Goal: Transaction & Acquisition: Purchase product/service

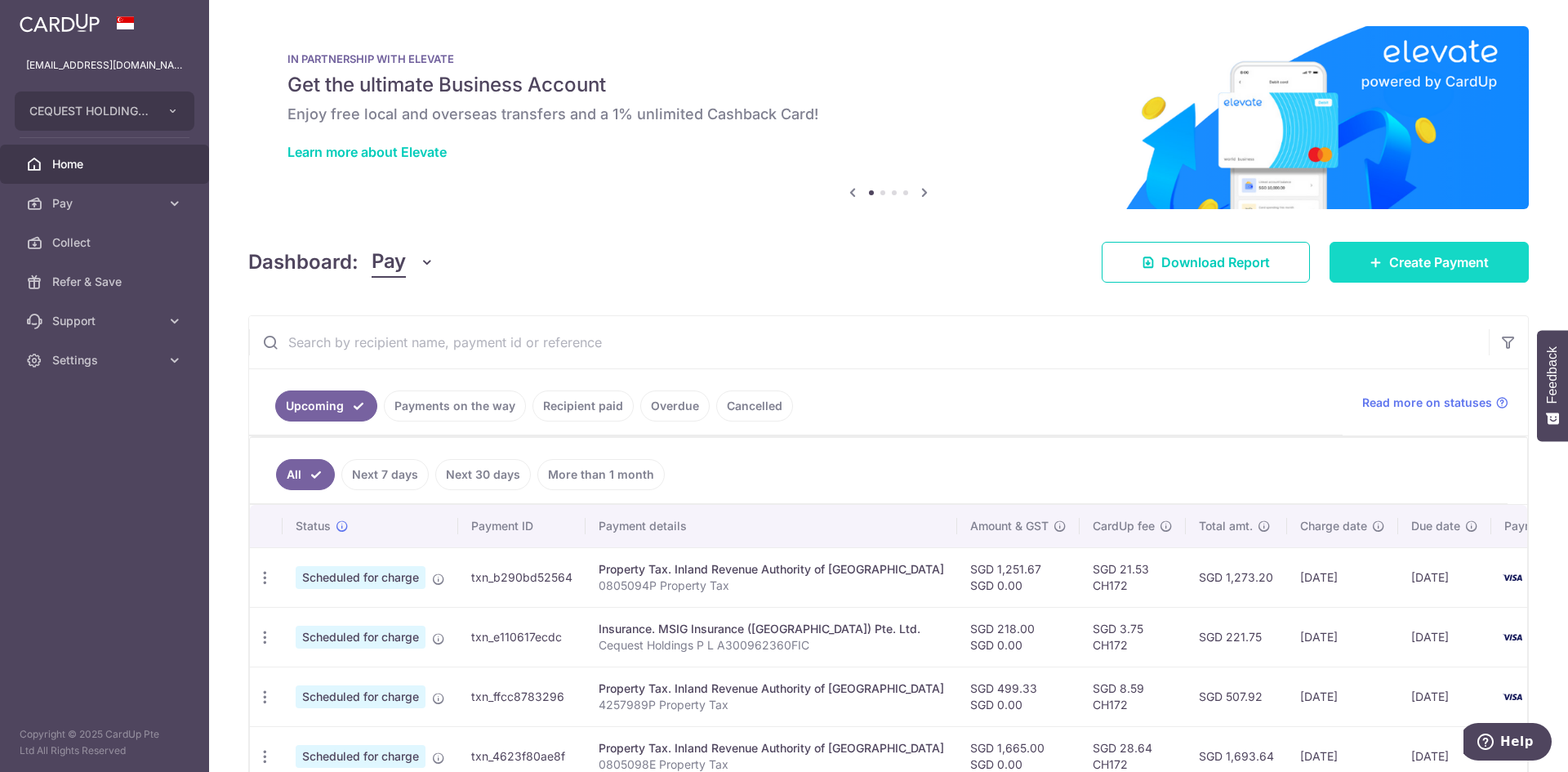
click at [1443, 263] on span "Create Payment" at bounding box center [1439, 262] width 100 height 20
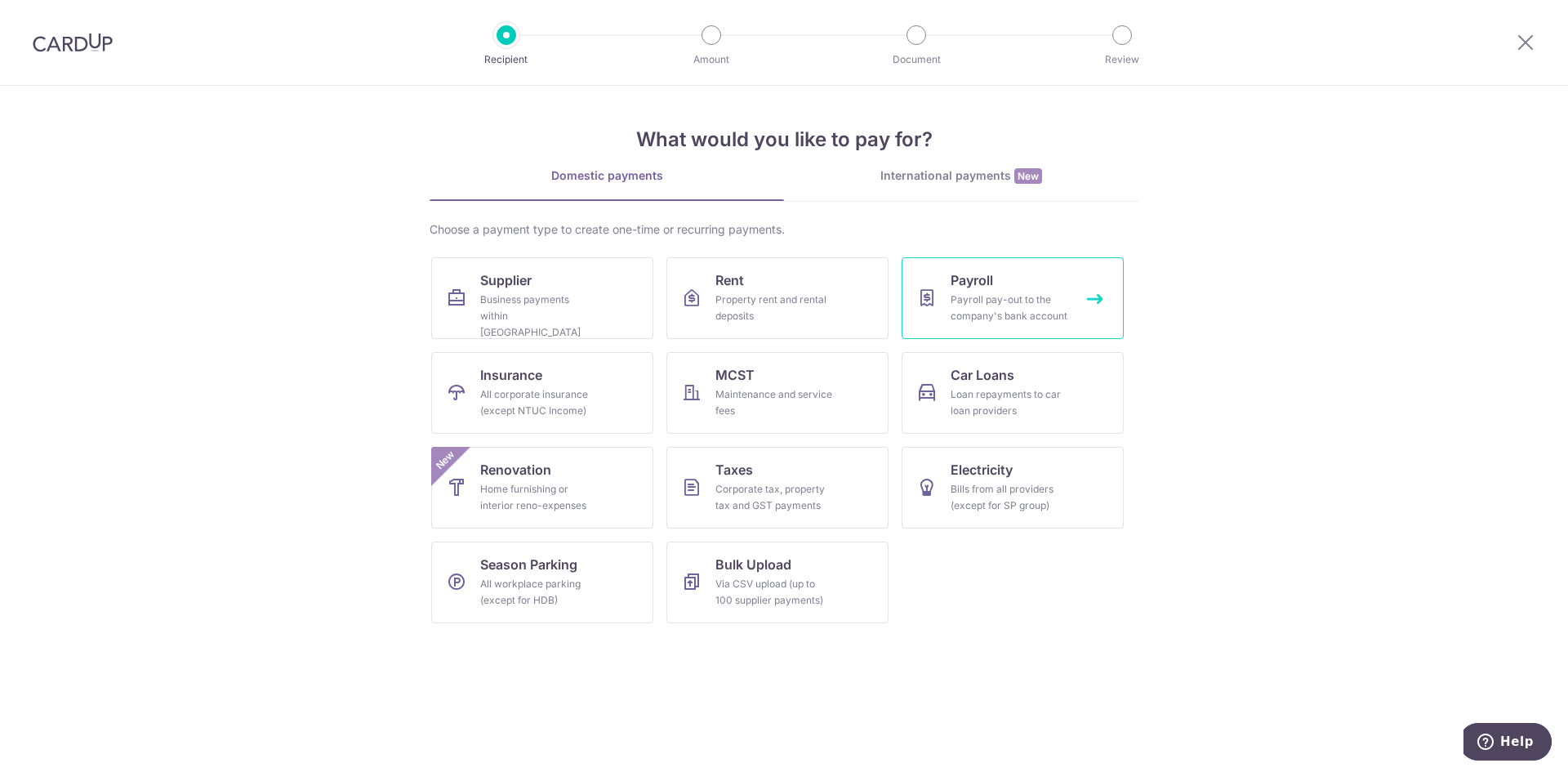
click at [1036, 300] on div "Payroll pay-out to the company's bank account" at bounding box center [1009, 308] width 118 height 32
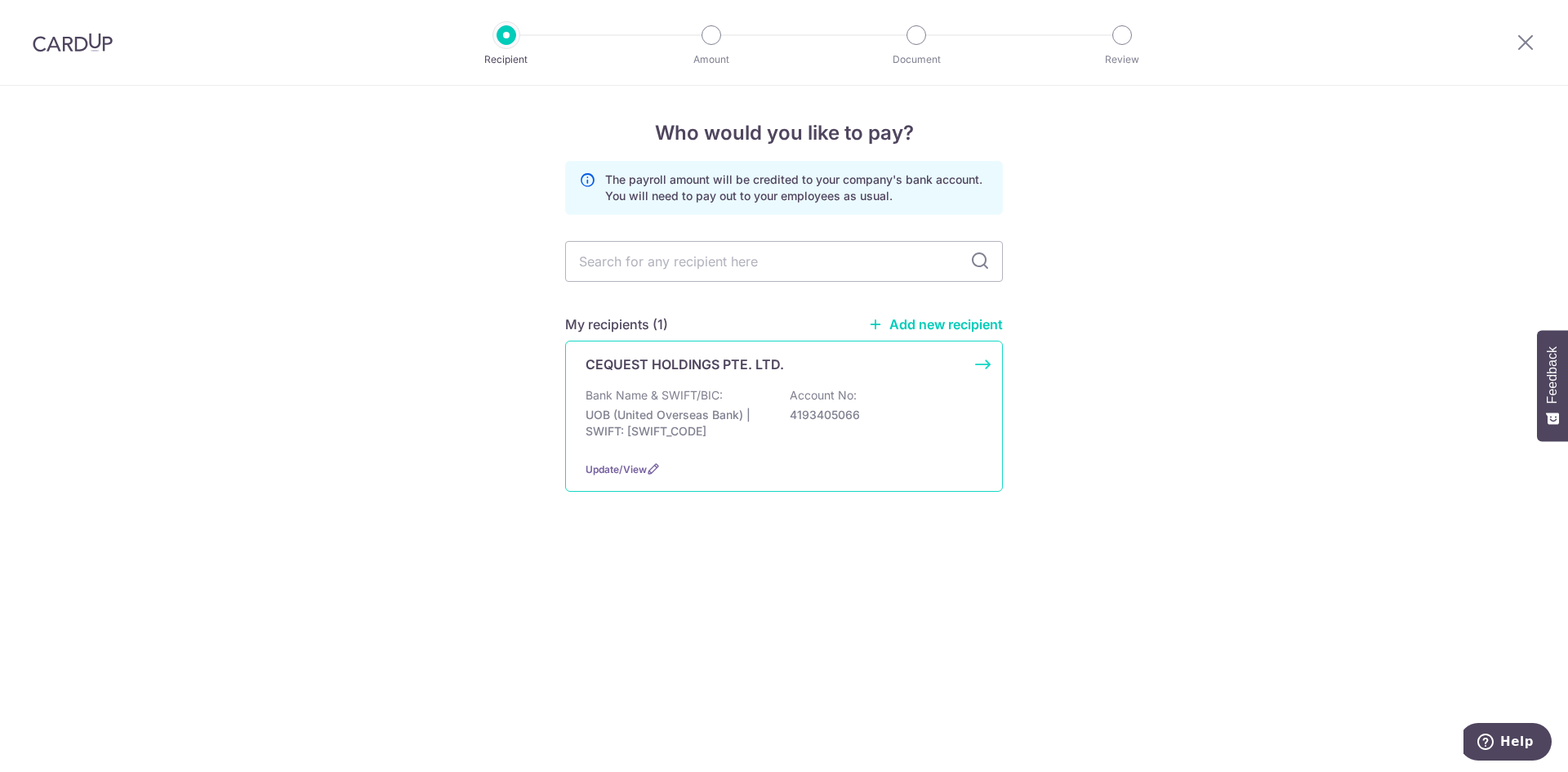
click at [656, 391] on p "Bank Name & SWIFT/BIC:" at bounding box center [654, 395] width 137 height 16
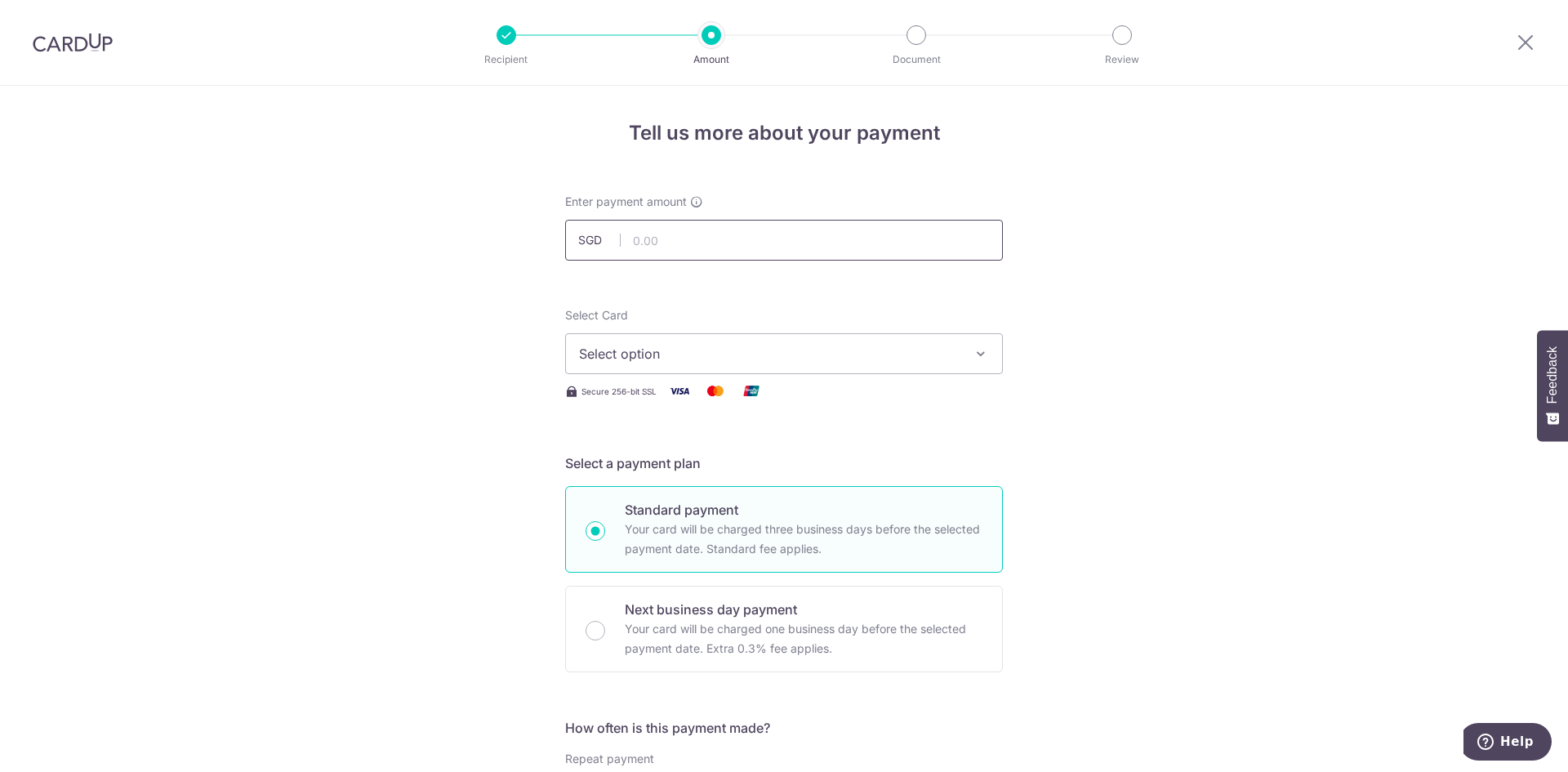
click at [678, 235] on input "text" at bounding box center [784, 240] width 438 height 41
click at [642, 243] on input "38387.90" at bounding box center [784, 240] width 438 height 41
type input "37,387.90"
click at [654, 353] on span "Select option" at bounding box center [770, 353] width 380 height 20
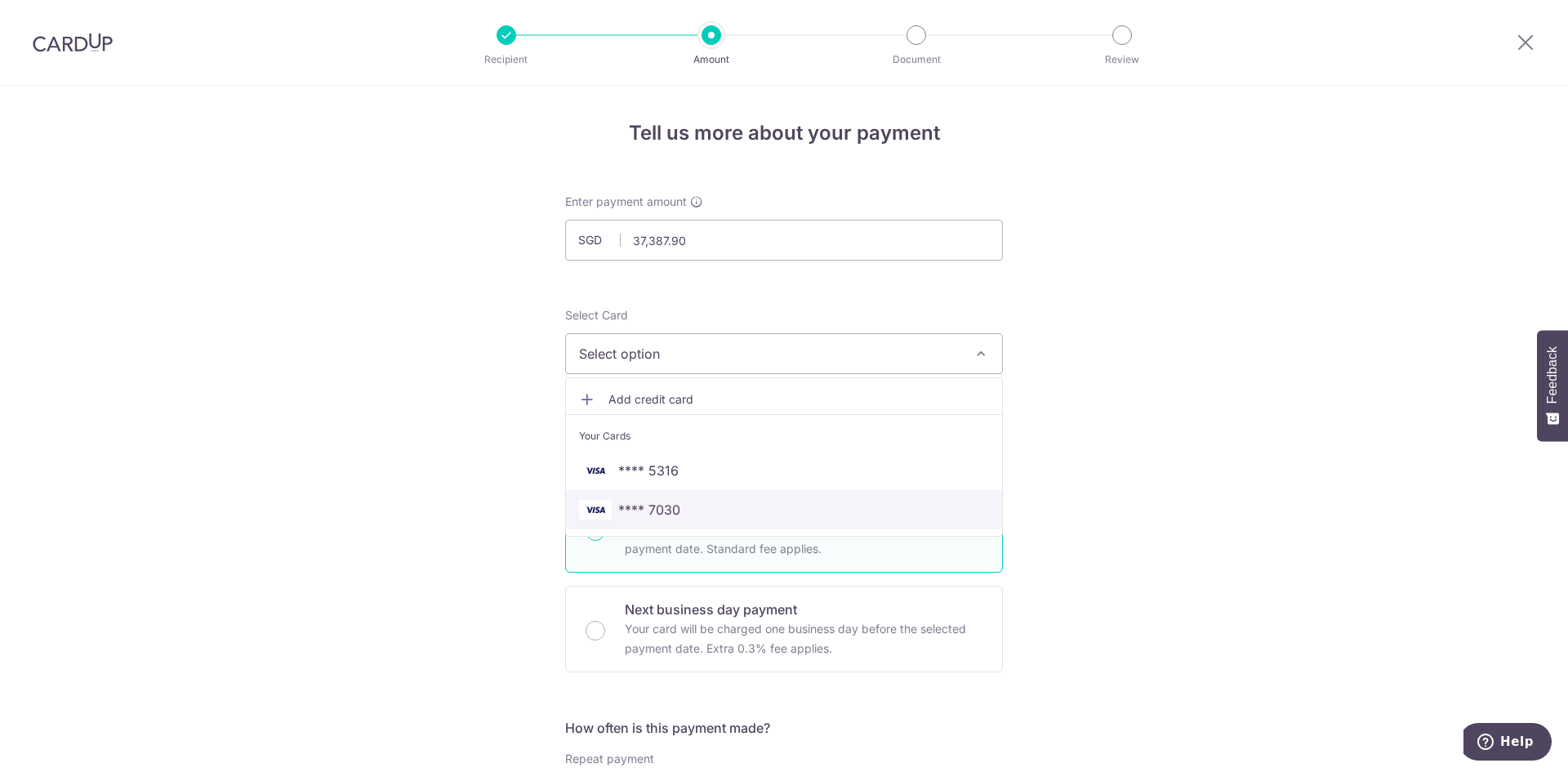
click at [637, 513] on span "**** 7030" at bounding box center [649, 509] width 62 height 20
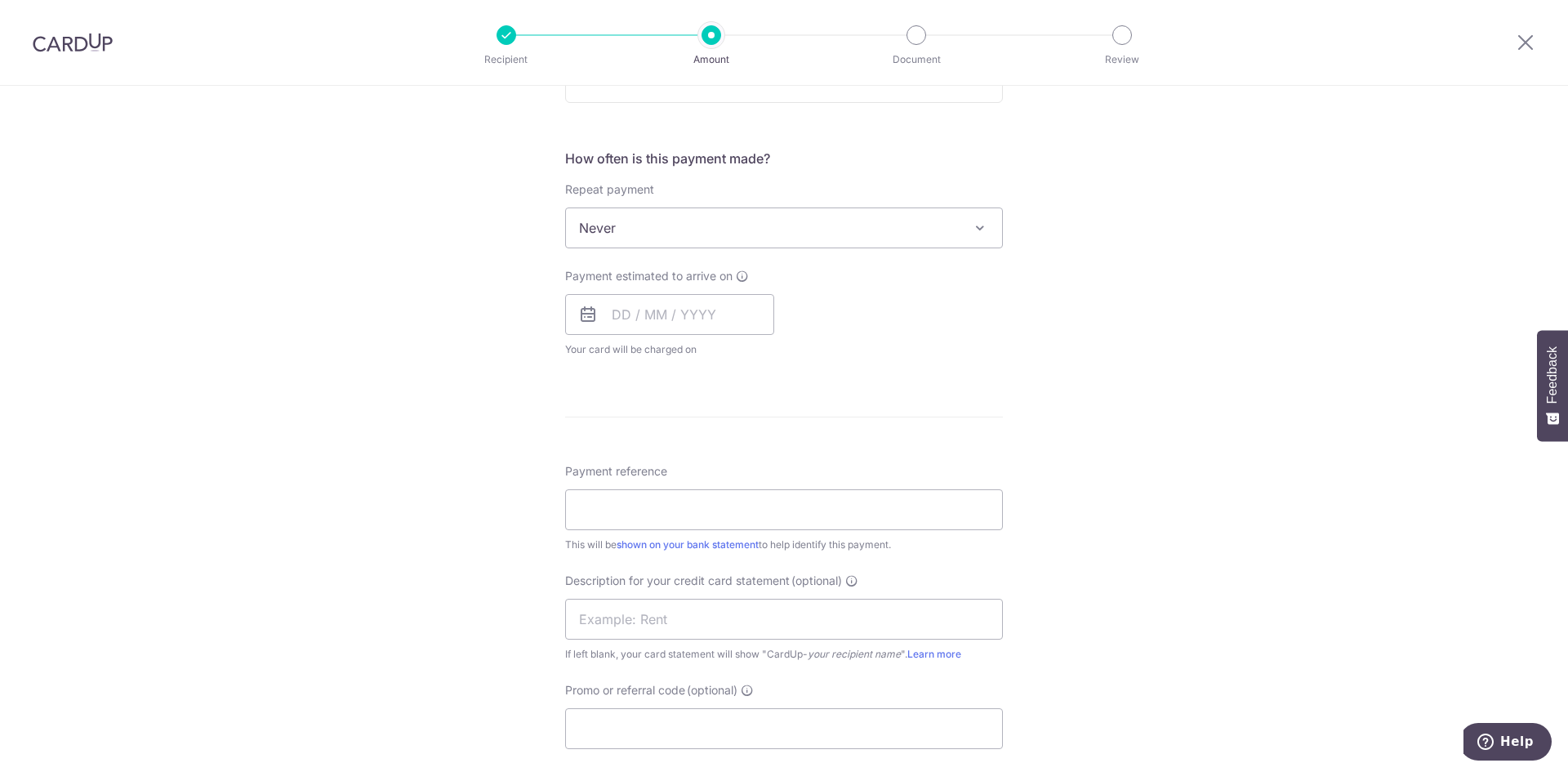
scroll to position [575, 0]
click at [724, 317] on input "text" at bounding box center [669, 308] width 209 height 41
click at [657, 460] on link "9" at bounding box center [664, 456] width 26 height 26
type input "09/09/2025"
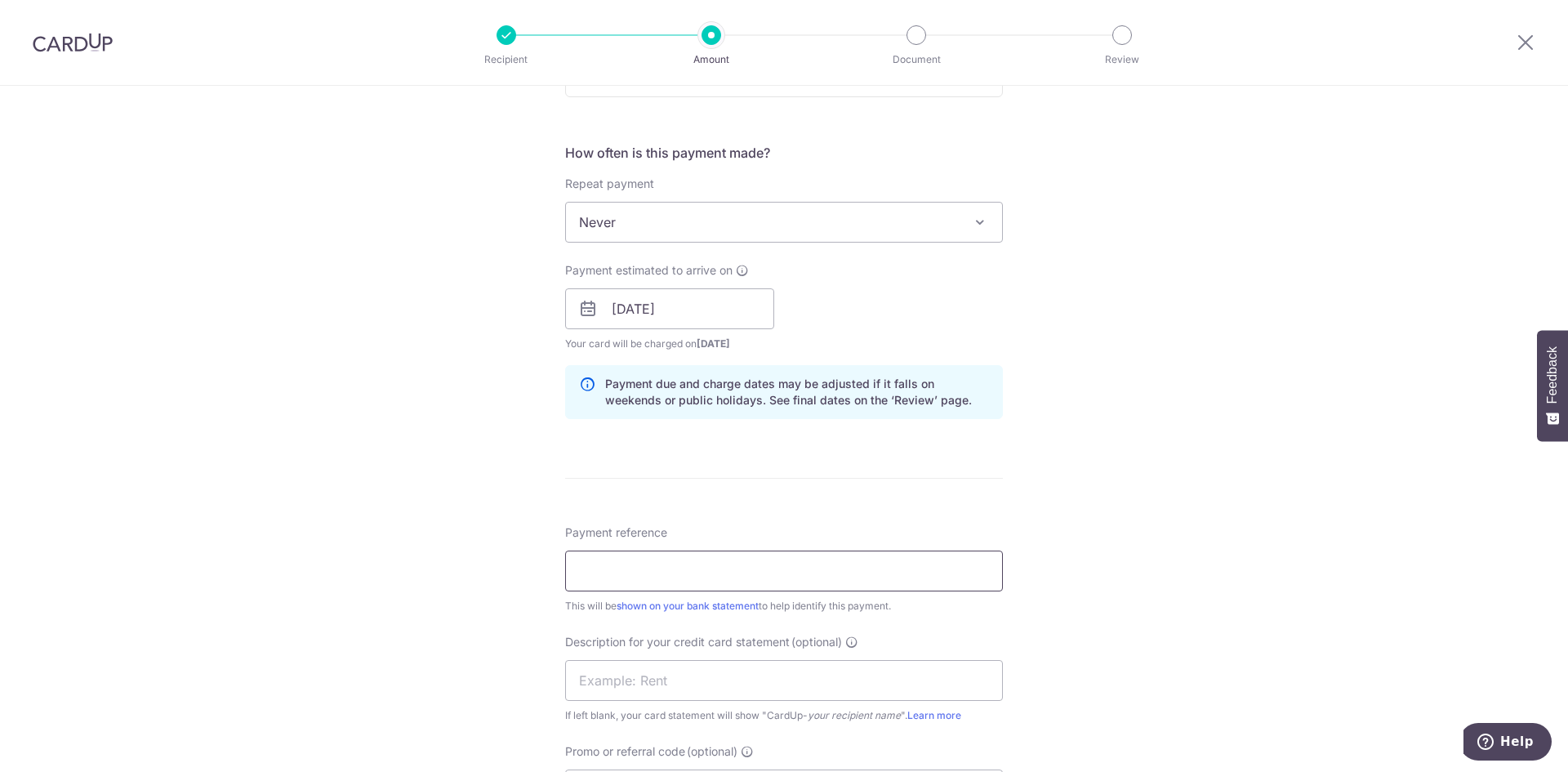
click at [604, 568] on input "Payment reference" at bounding box center [784, 571] width 438 height 41
drag, startPoint x: 745, startPoint y: 577, endPoint x: 664, endPoint y: 572, distance: 81.2
click at [664, 572] on input "CQ Aug salary fr cardup" at bounding box center [784, 571] width 438 height 41
type input "CQ Aug salary"
click at [605, 680] on input "text" at bounding box center [784, 681] width 438 height 41
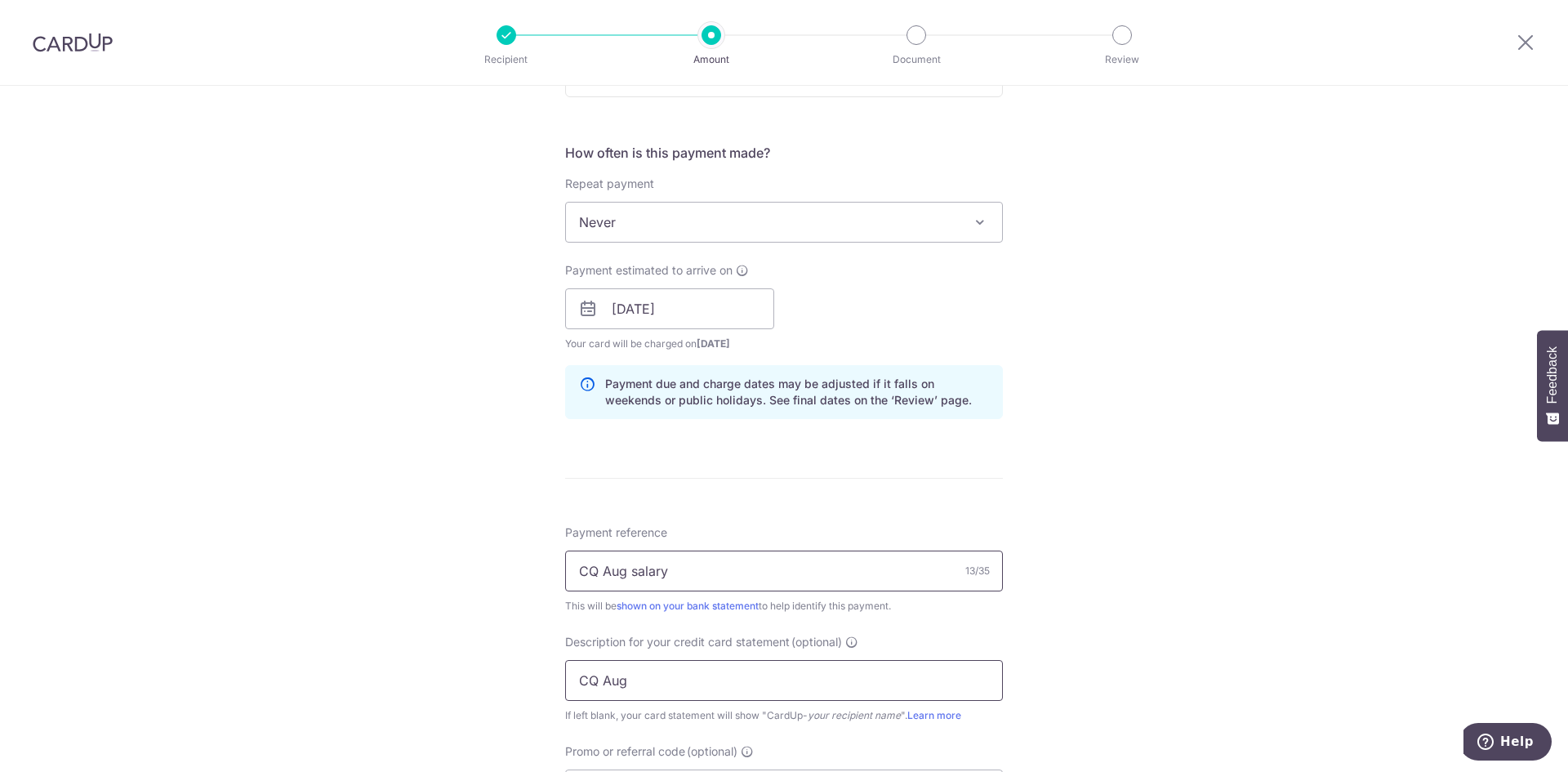
type input "CQ Aug salary"
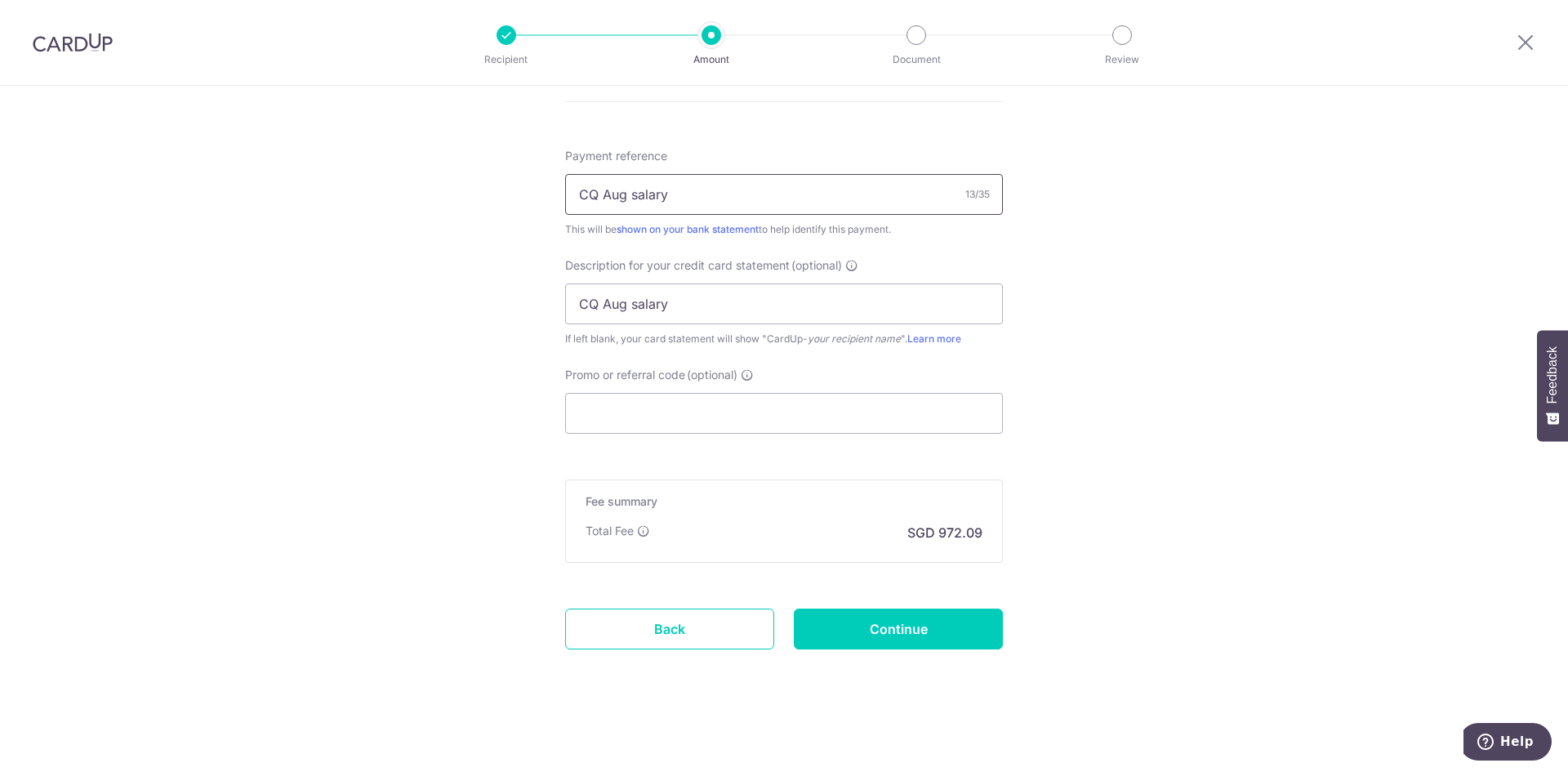
click at [672, 194] on input "CQ Aug salary" at bounding box center [784, 195] width 438 height 41
type input "CQ Aug salary"
click at [631, 418] on input "Promo or referral code (optional)" at bounding box center [784, 413] width 438 height 41
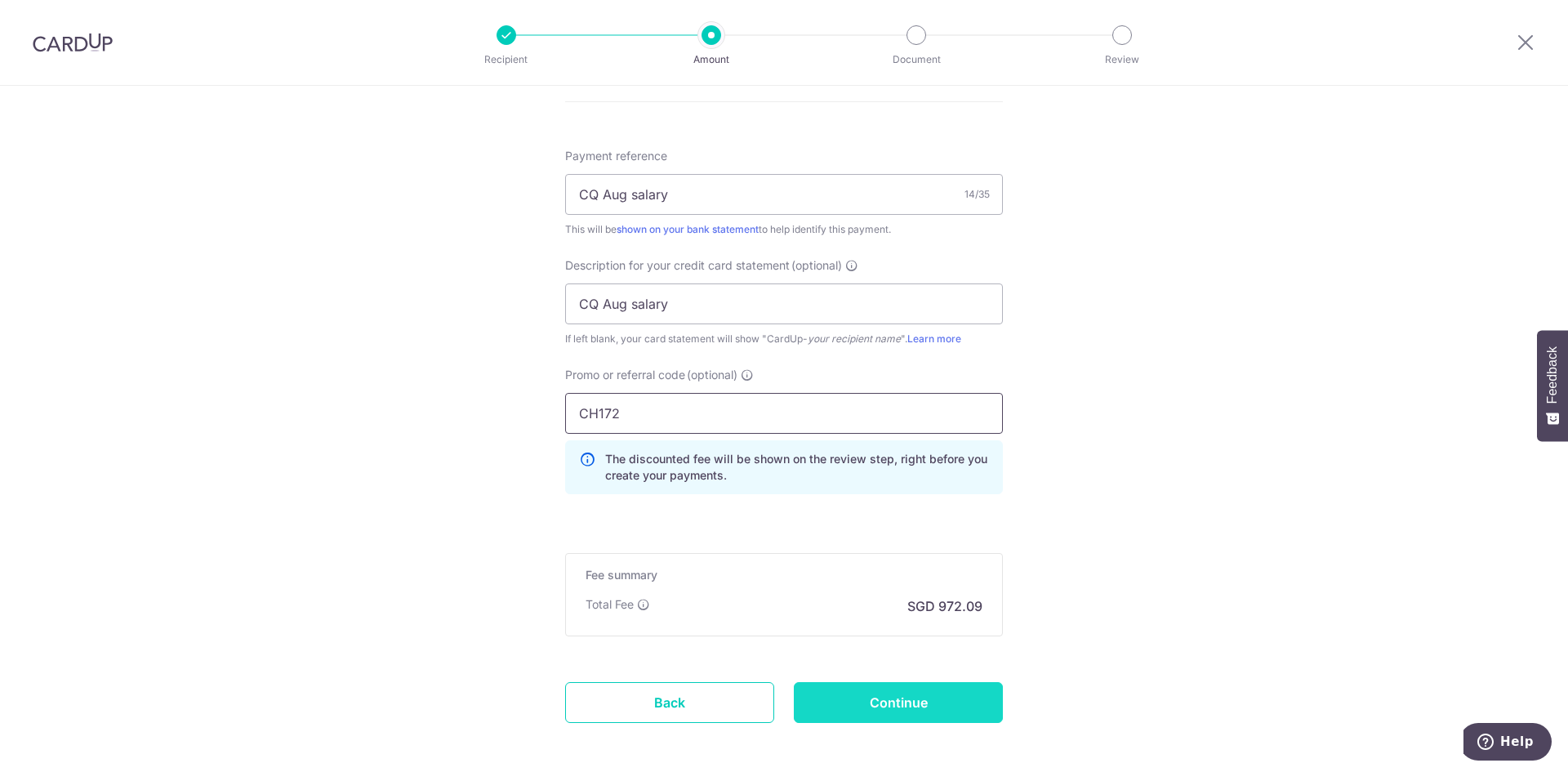
type input "CH172"
click at [941, 707] on input "Continue" at bounding box center [898, 702] width 209 height 41
type input "Create Schedule"
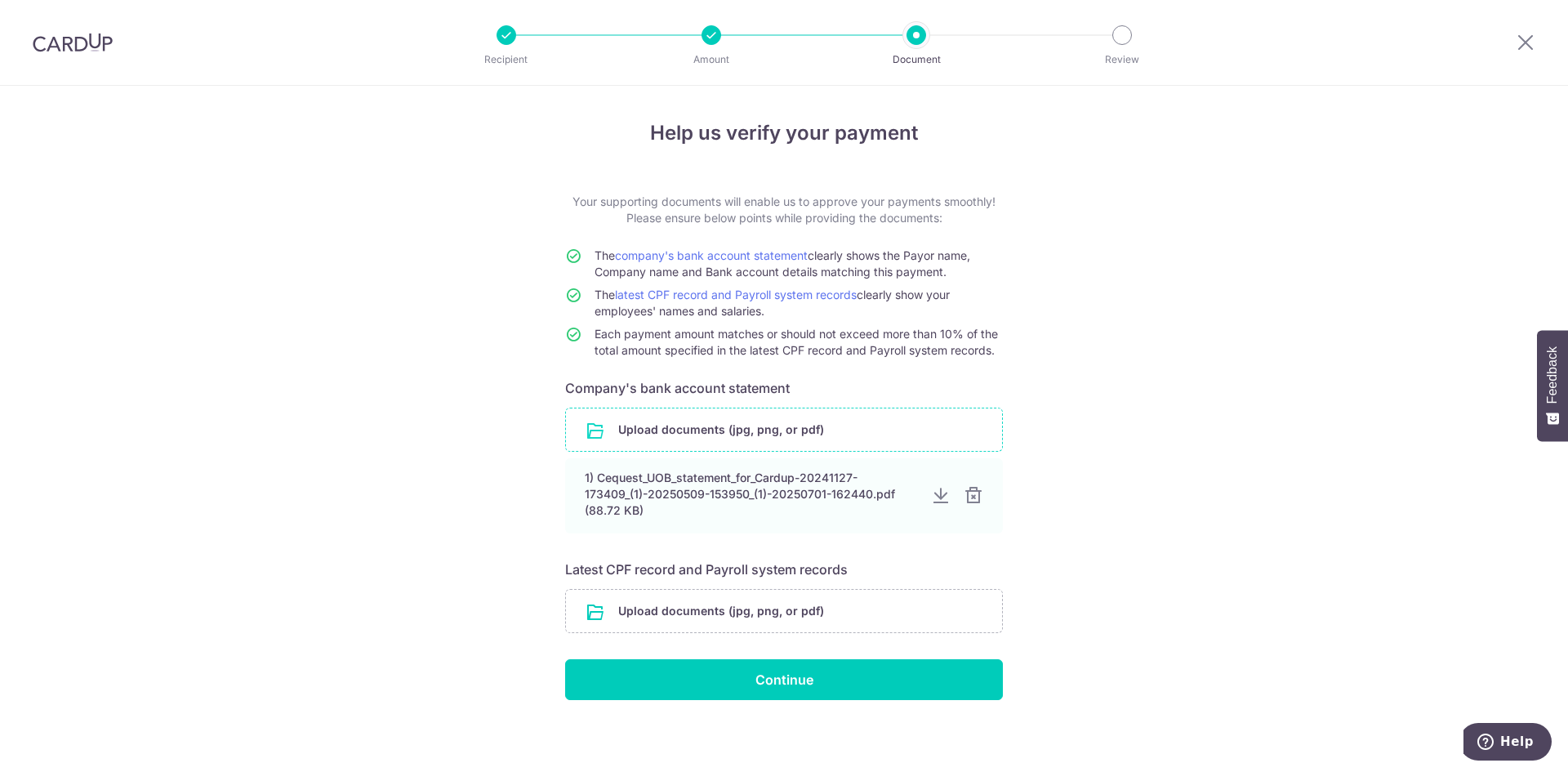
click at [750, 437] on input "file" at bounding box center [784, 429] width 436 height 42
click at [679, 427] on input "file" at bounding box center [784, 429] width 436 height 42
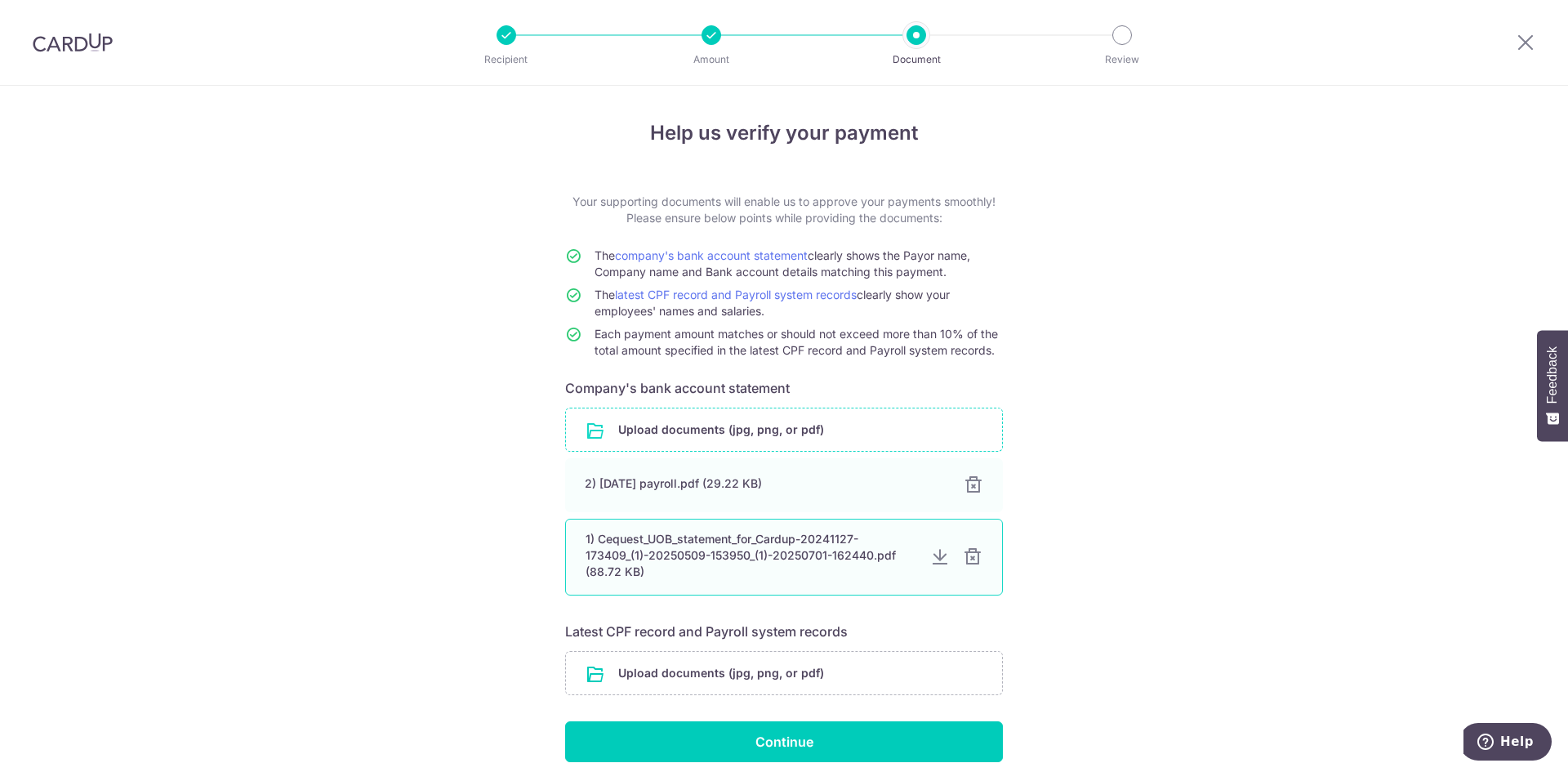
click at [778, 561] on div "1) Cequest_UOB_statement_for_Cardup-20241127-173409_(1)-20250509-153950_(1)-202…" at bounding box center [752, 555] width 332 height 49
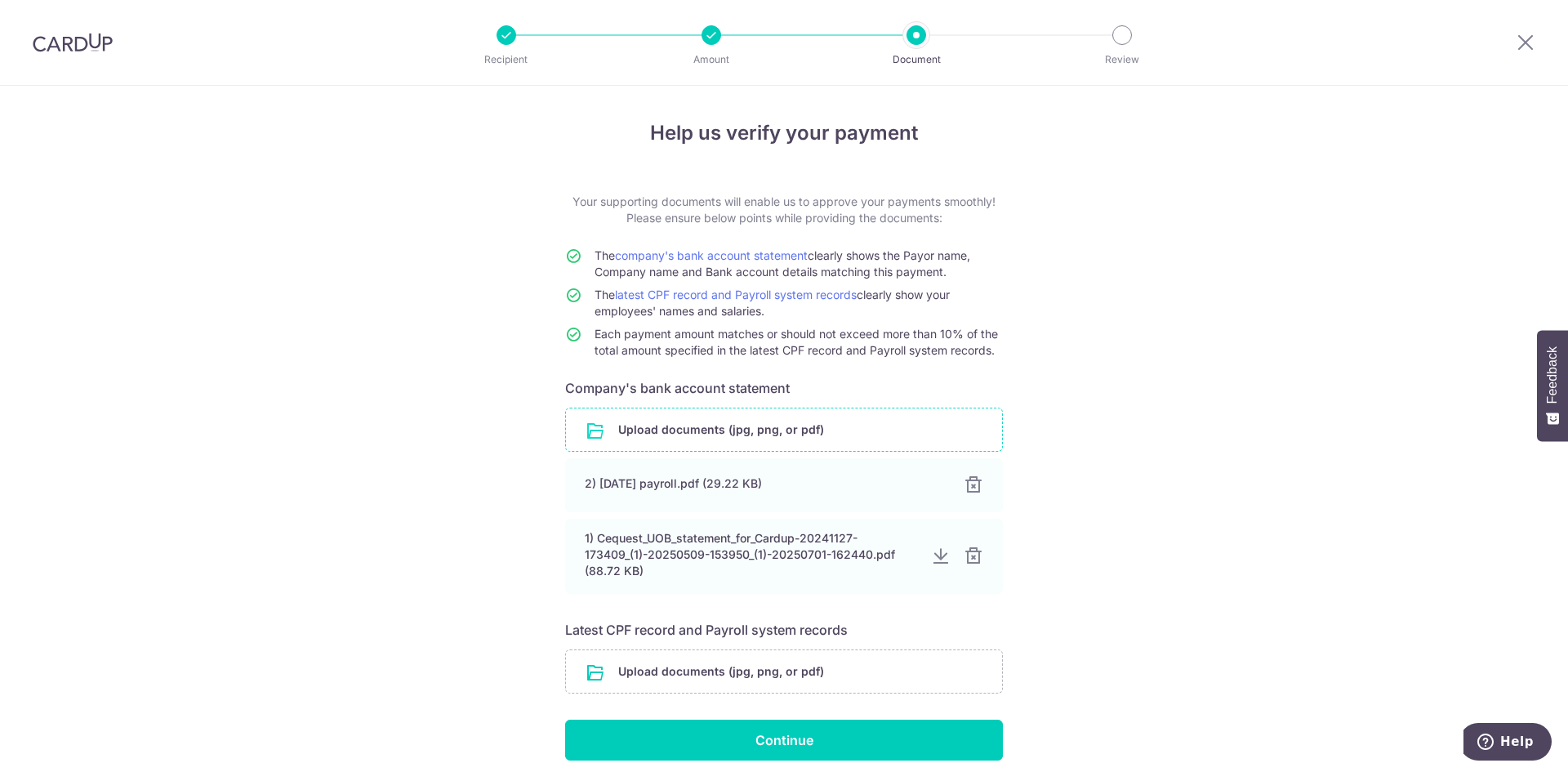
click at [1148, 553] on div "Help us verify your payment Your supporting documents will enable us to approve…" at bounding box center [784, 462] width 1568 height 751
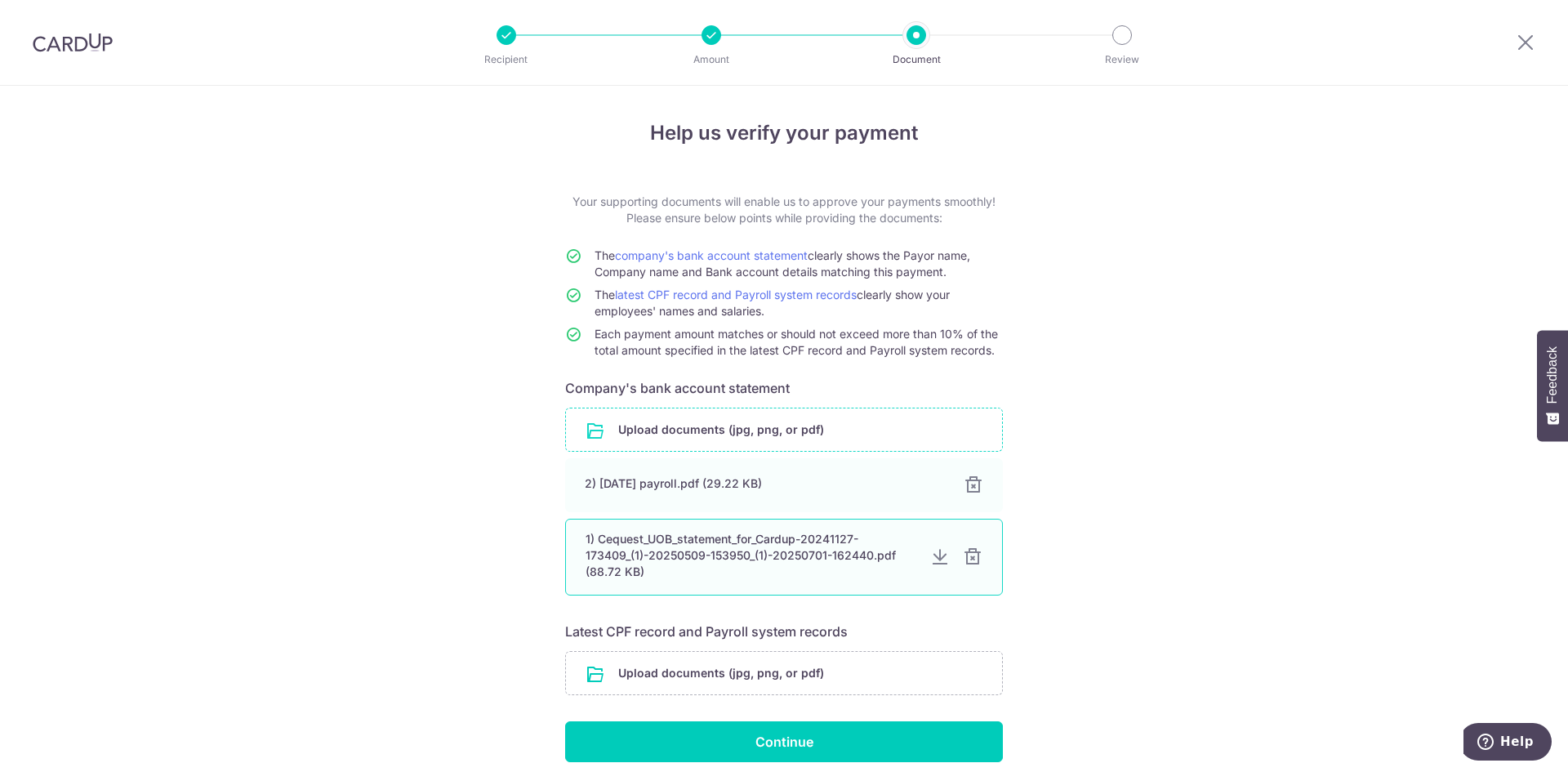
click at [967, 480] on div at bounding box center [974, 485] width 20 height 20
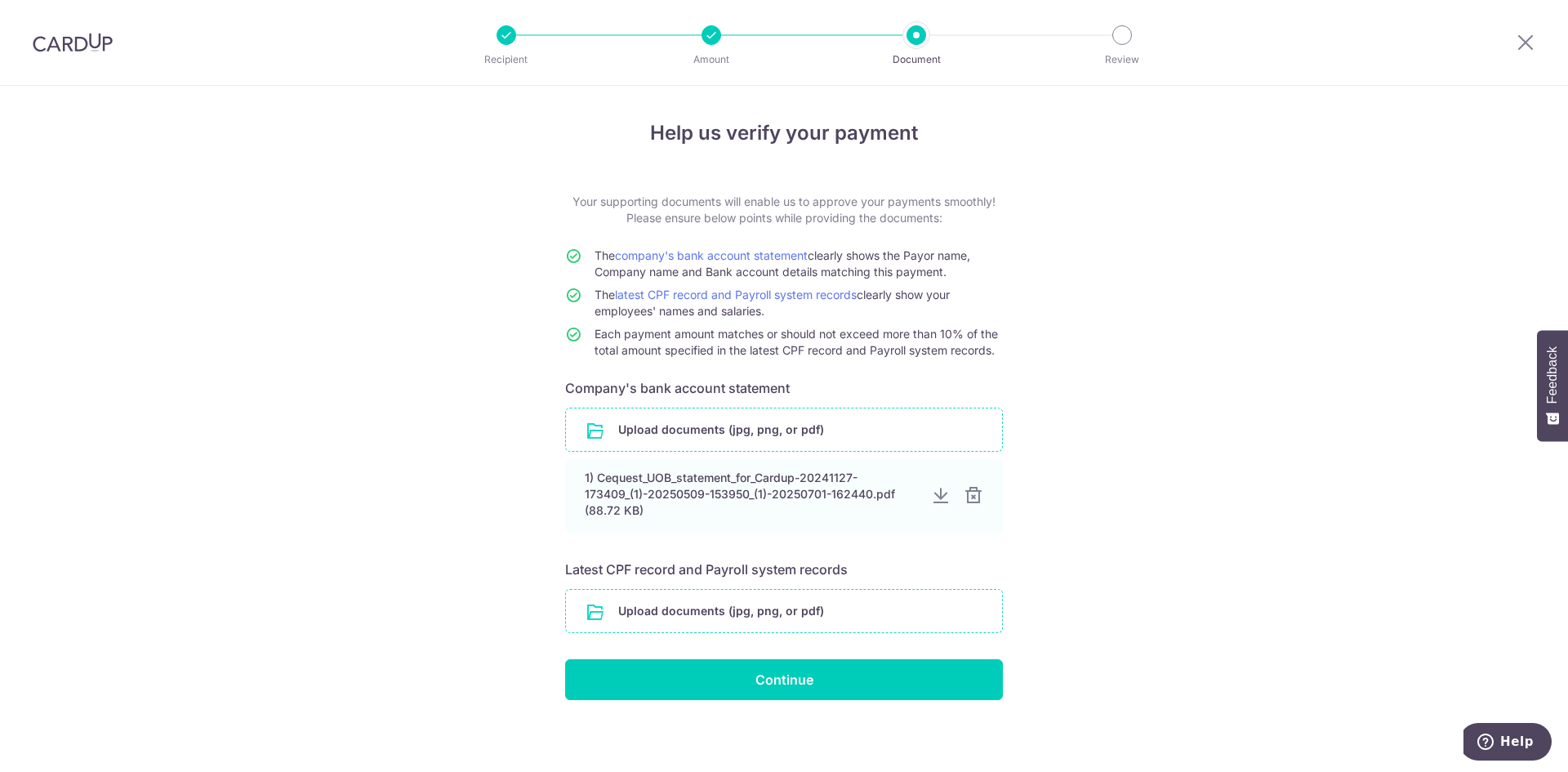
click at [648, 612] on input "file" at bounding box center [784, 610] width 436 height 42
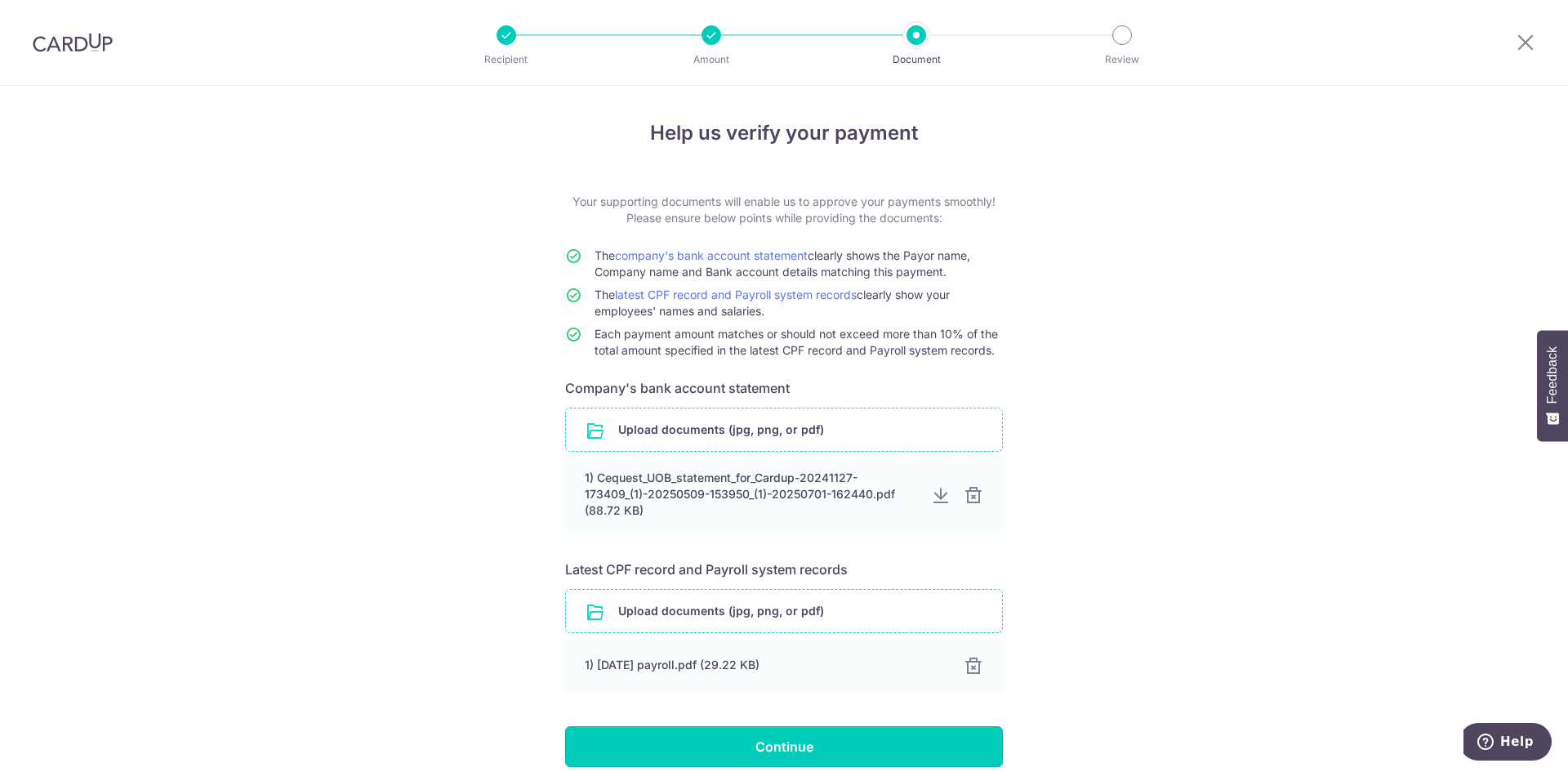
drag, startPoint x: 787, startPoint y: 743, endPoint x: 809, endPoint y: 745, distance: 22.1
click at [788, 743] on input "Continue" at bounding box center [784, 747] width 438 height 41
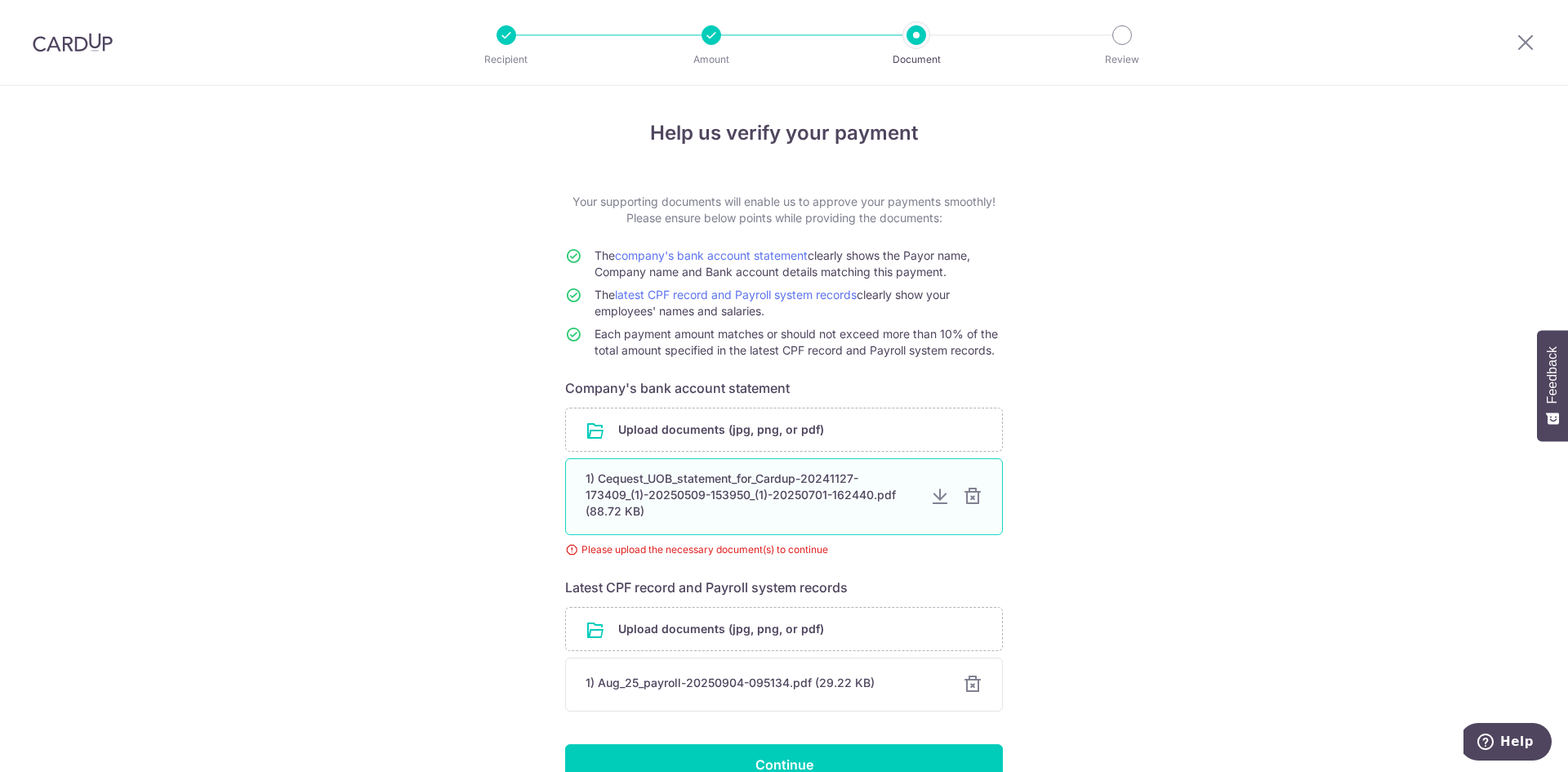
click at [932, 493] on div at bounding box center [940, 497] width 20 height 20
click at [969, 494] on div at bounding box center [973, 497] width 20 height 20
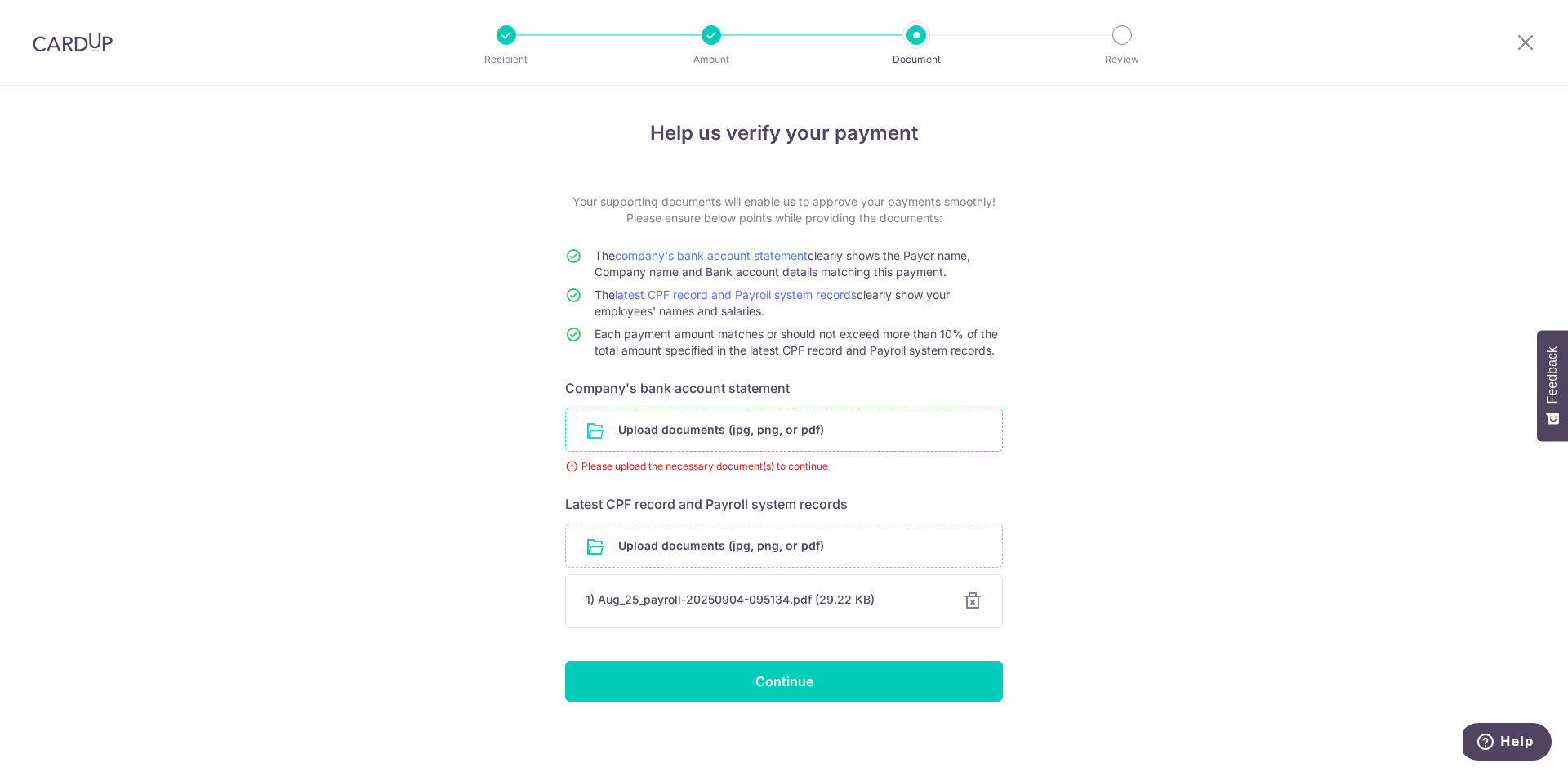
click at [722, 424] on input "file" at bounding box center [784, 429] width 436 height 42
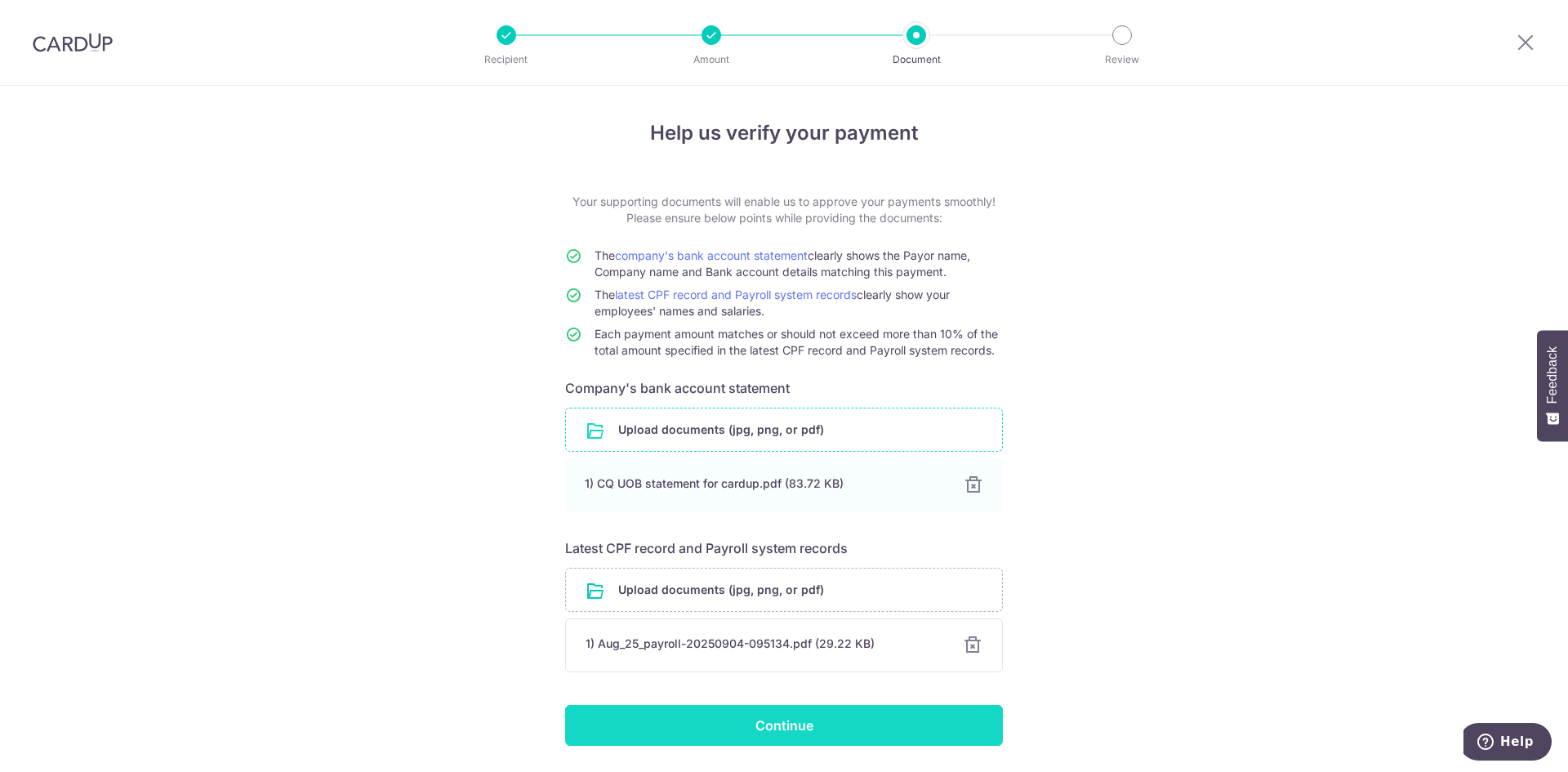
click at [731, 726] on input "Continue" at bounding box center [784, 725] width 438 height 41
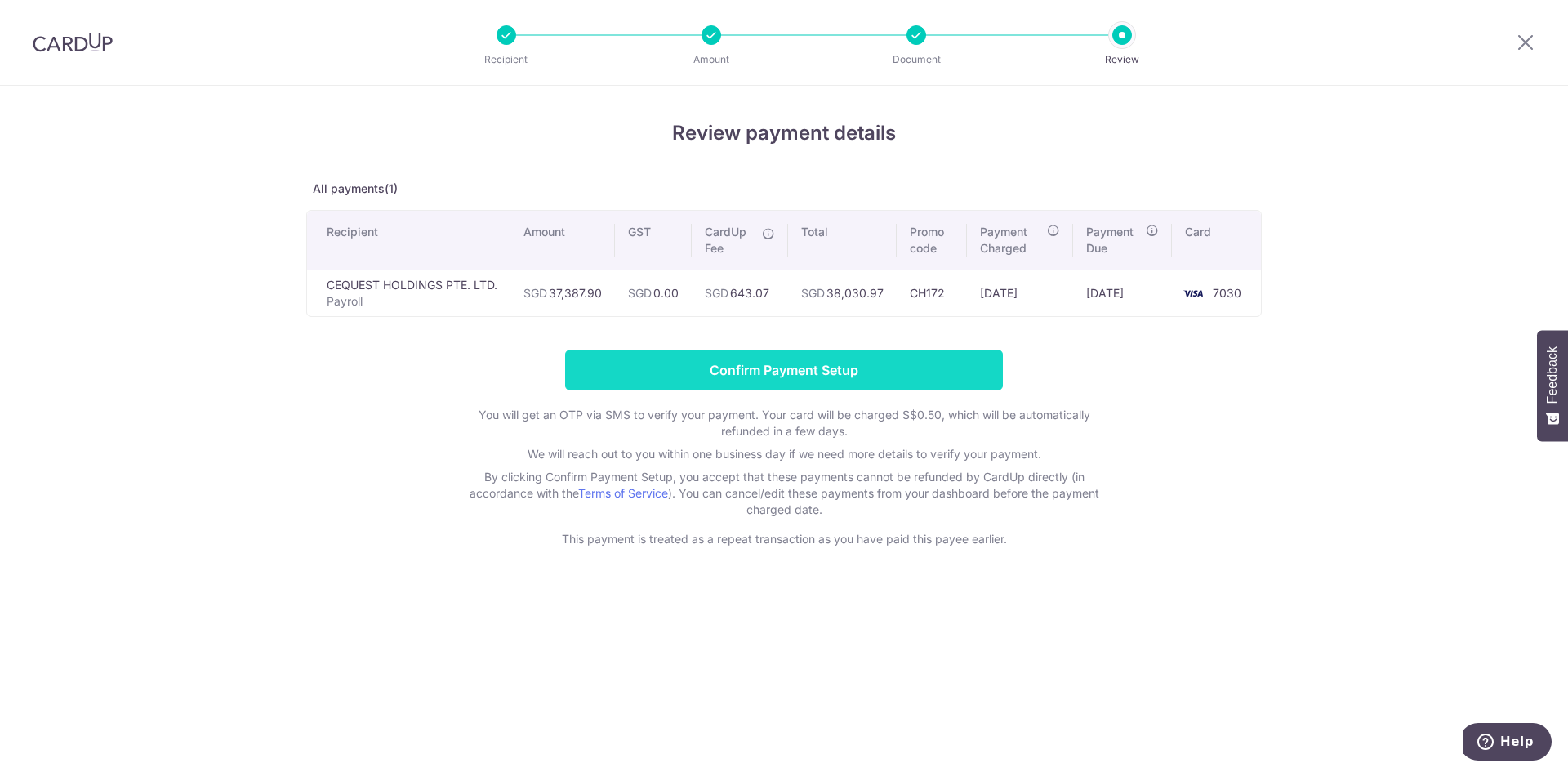
click at [760, 373] on input "Confirm Payment Setup" at bounding box center [784, 370] width 438 height 41
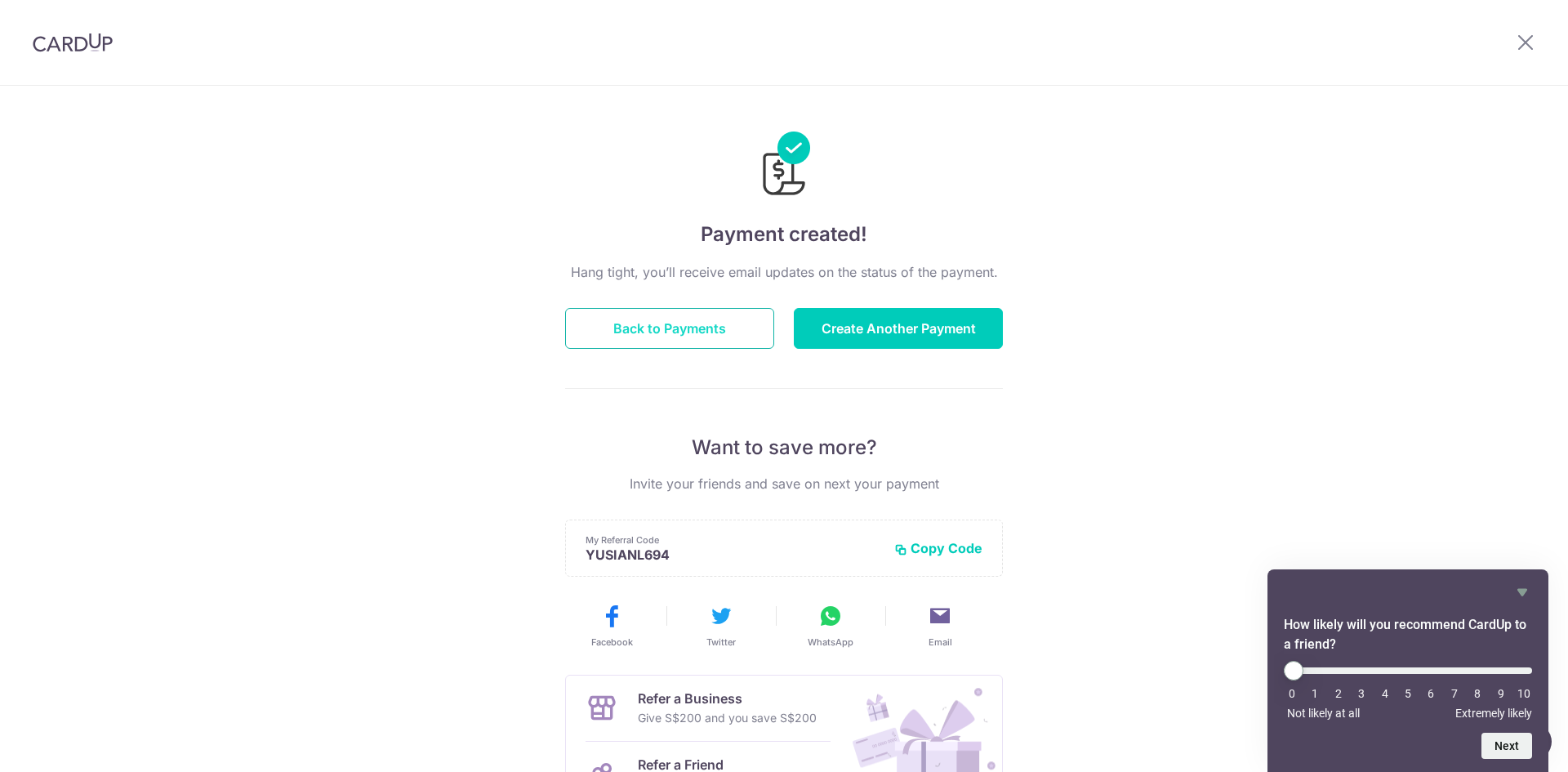
click at [683, 328] on button "Back to Payments" at bounding box center [669, 328] width 209 height 41
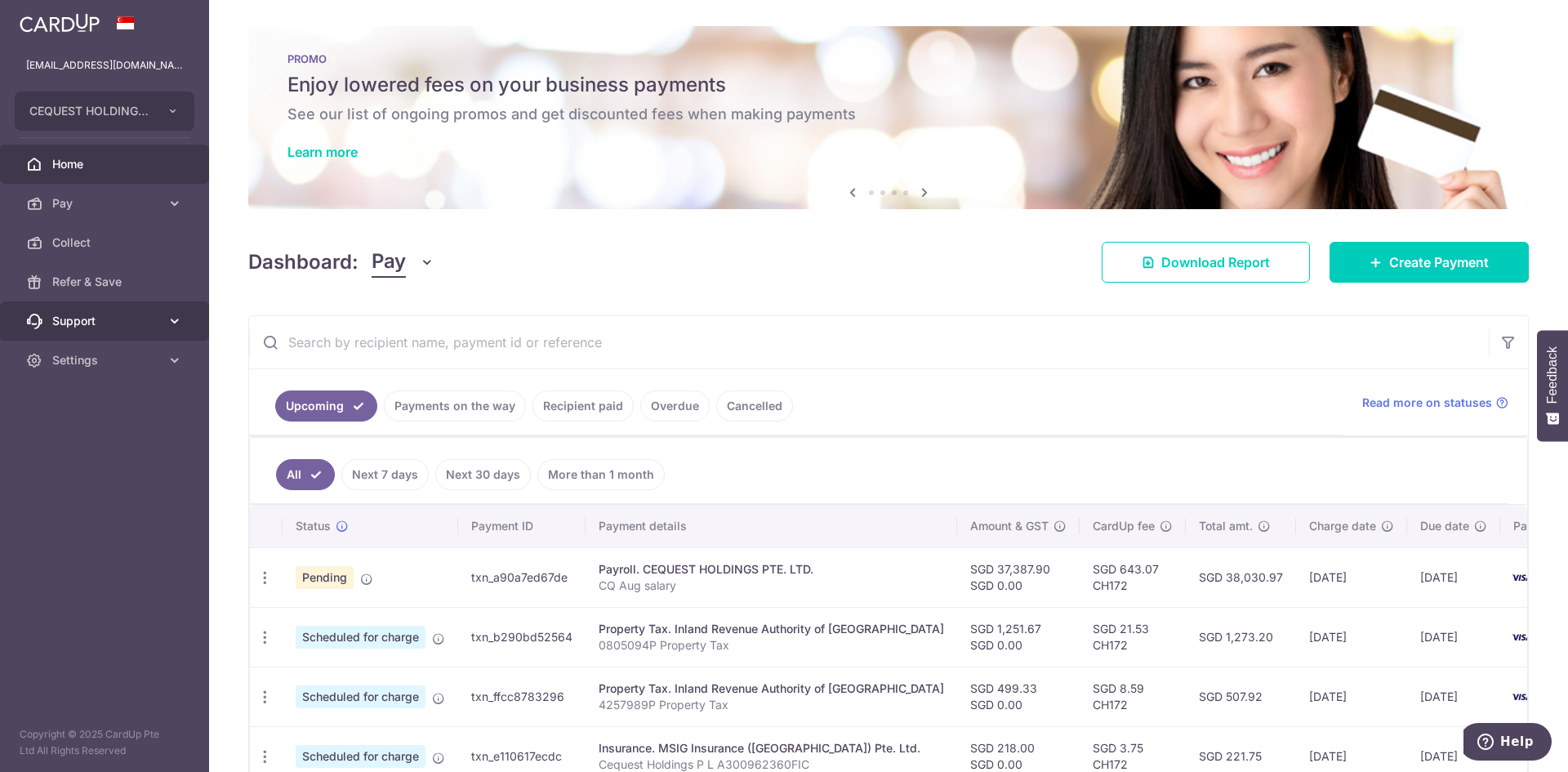
click at [81, 325] on span "Support" at bounding box center [106, 321] width 108 height 16
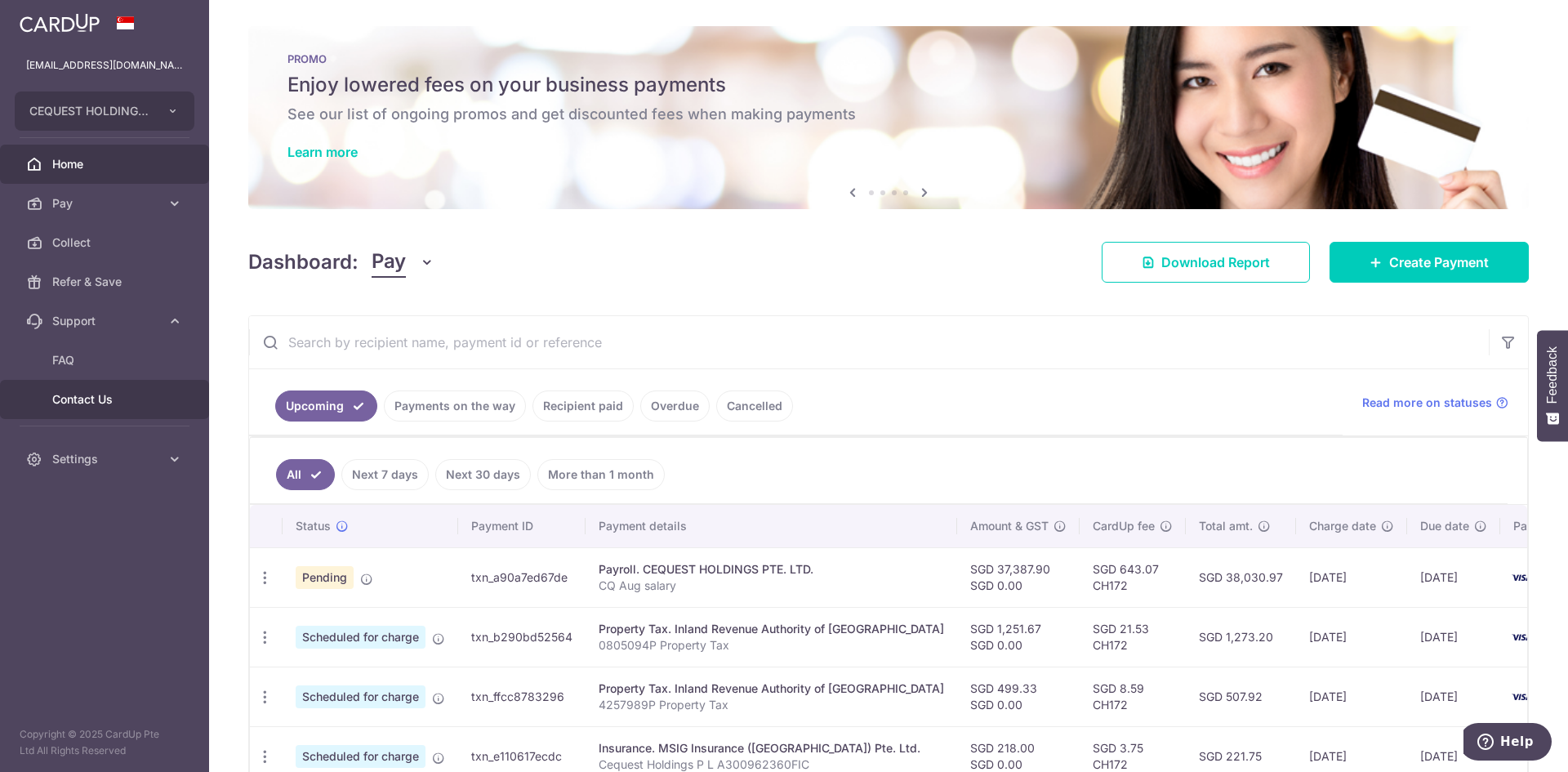
click at [61, 392] on span "Contact Us" at bounding box center [106, 399] width 108 height 16
click at [64, 459] on span "Settings" at bounding box center [106, 459] width 108 height 16
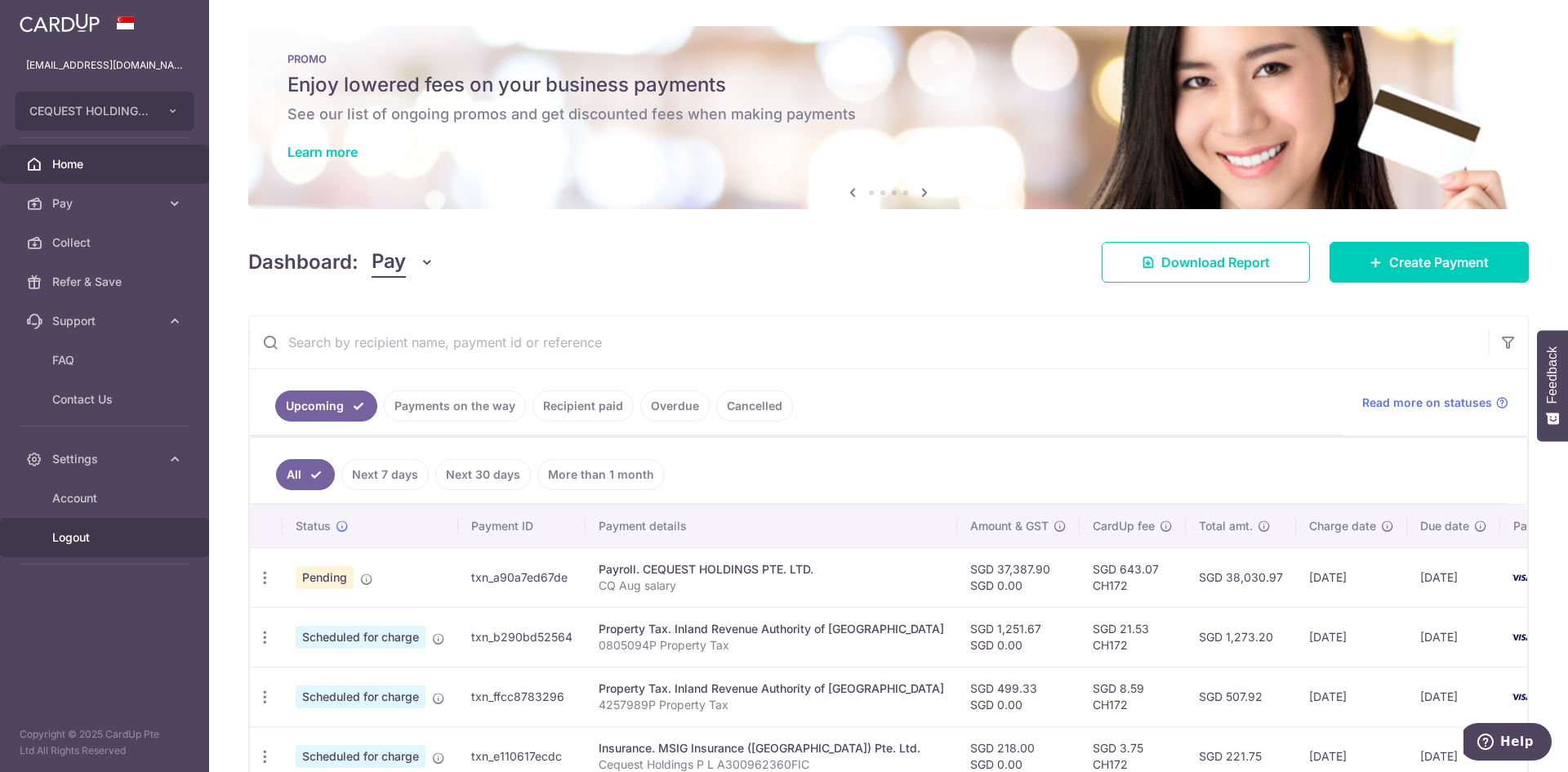
click at [54, 542] on span "Logout" at bounding box center [106, 537] width 108 height 16
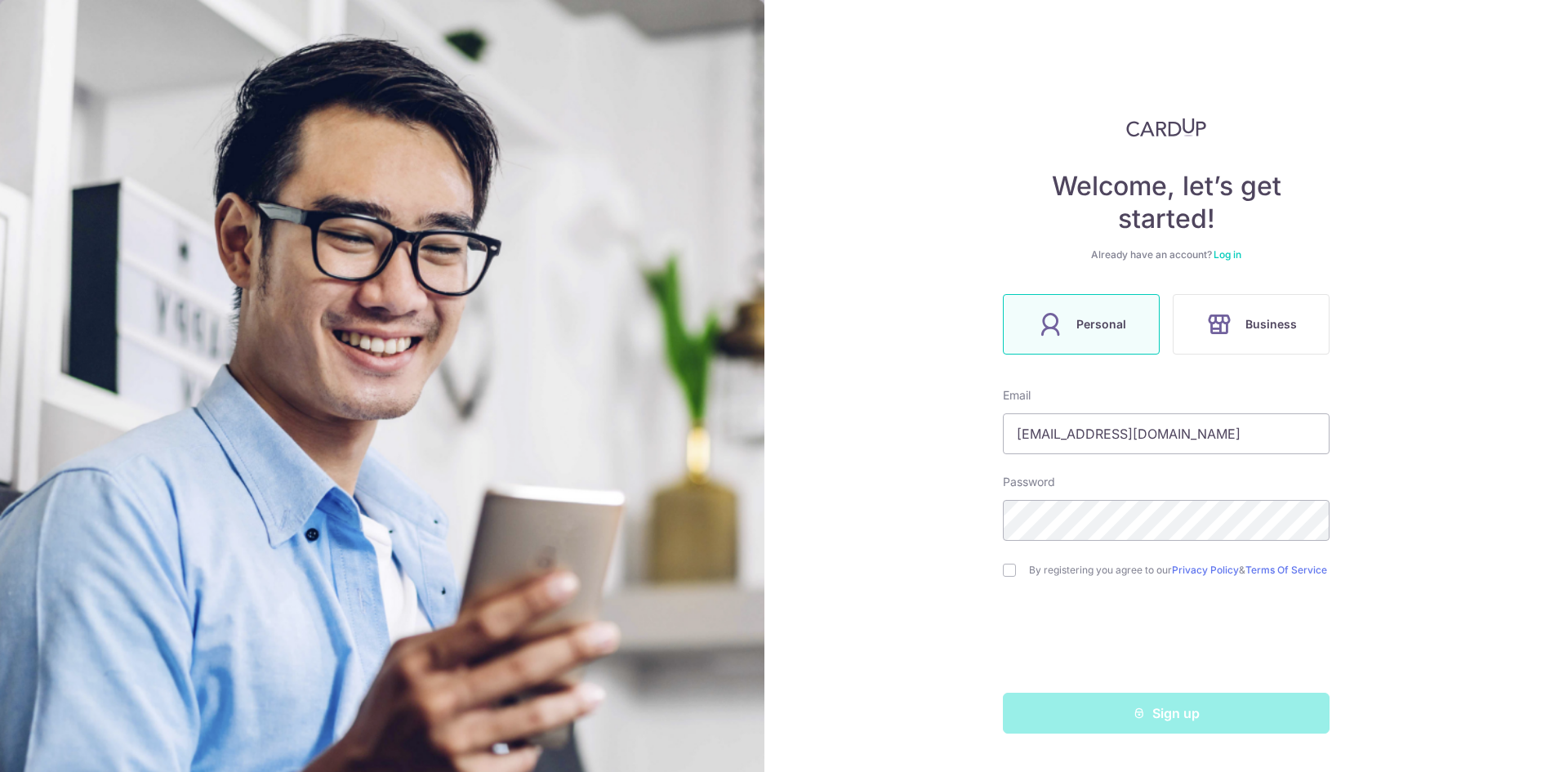
click at [1231, 256] on link "Log in" at bounding box center [1227, 255] width 28 height 13
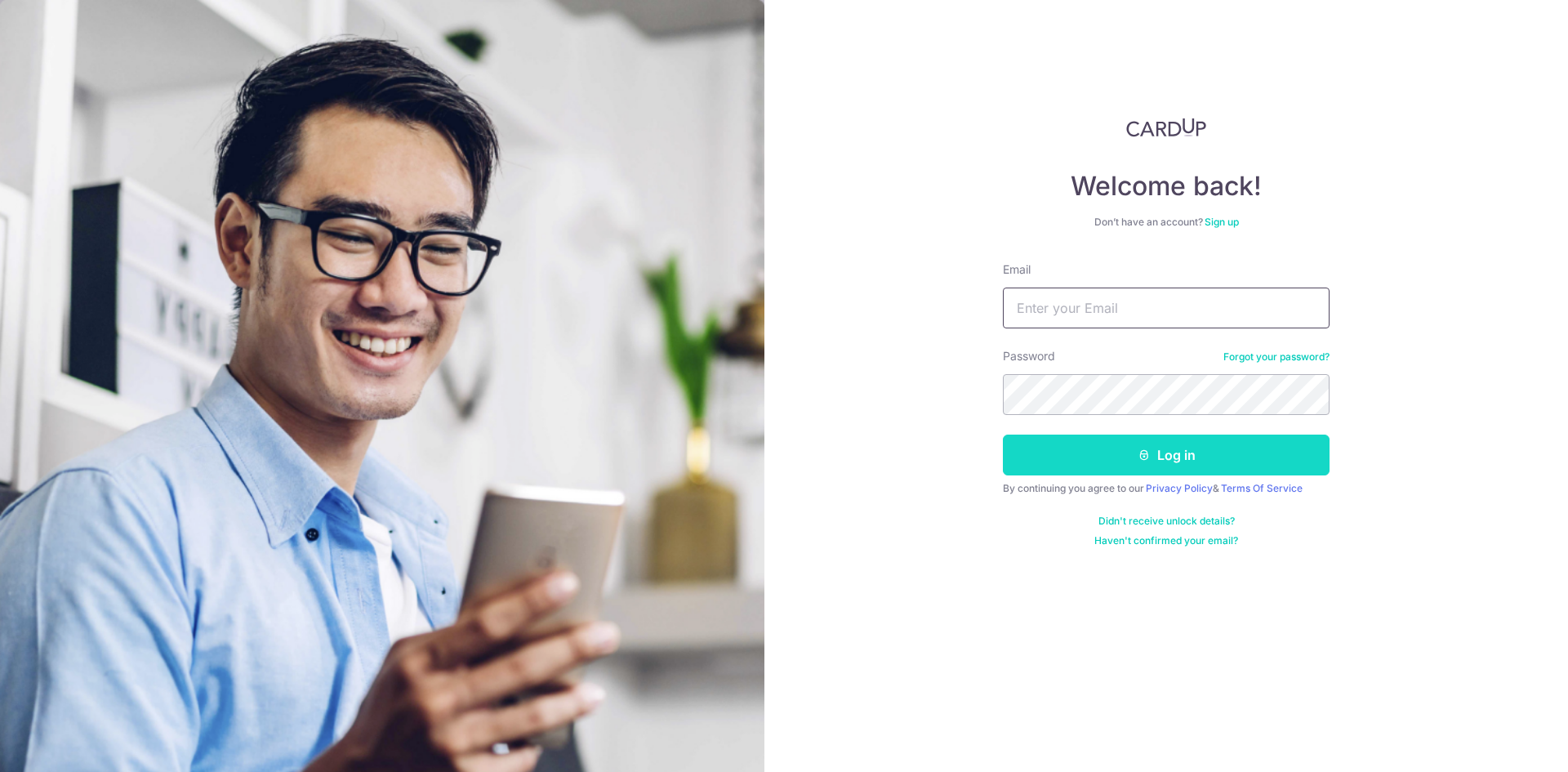
type input "[EMAIL_ADDRESS][DOMAIN_NAME]"
click at [1132, 457] on button "Log in" at bounding box center [1166, 455] width 327 height 41
